Goal: Transaction & Acquisition: Purchase product/service

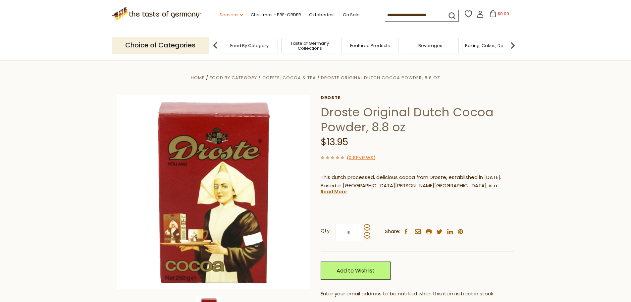
click at [236, 16] on link "Seasons dropdown_arrow" at bounding box center [231, 14] width 23 height 7
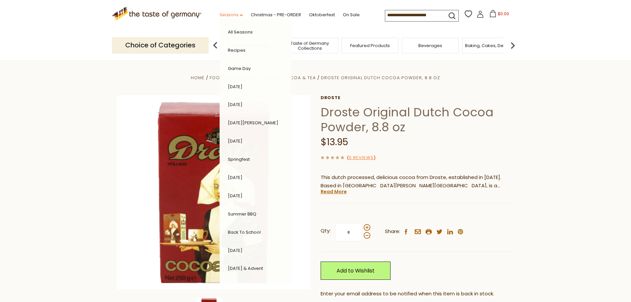
click at [236, 16] on link "Seasons dropdown_arrow" at bounding box center [231, 14] width 23 height 7
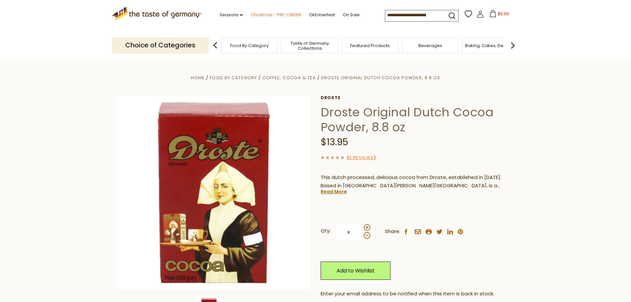
click at [285, 14] on link "Christmas - PRE-ORDER" at bounding box center [276, 14] width 50 height 7
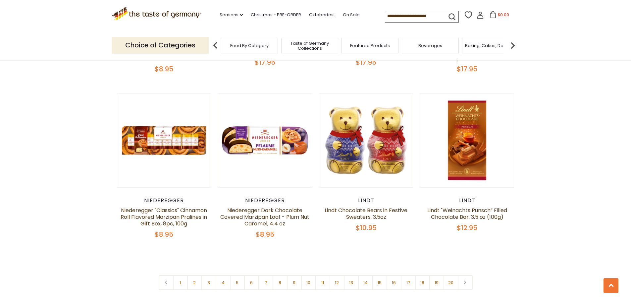
scroll to position [1524, 0]
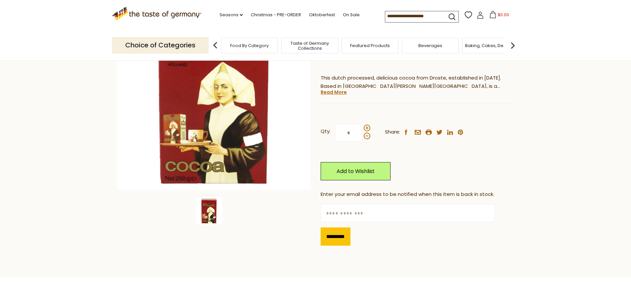
scroll to position [66, 0]
